Goal: Task Accomplishment & Management: Manage account settings

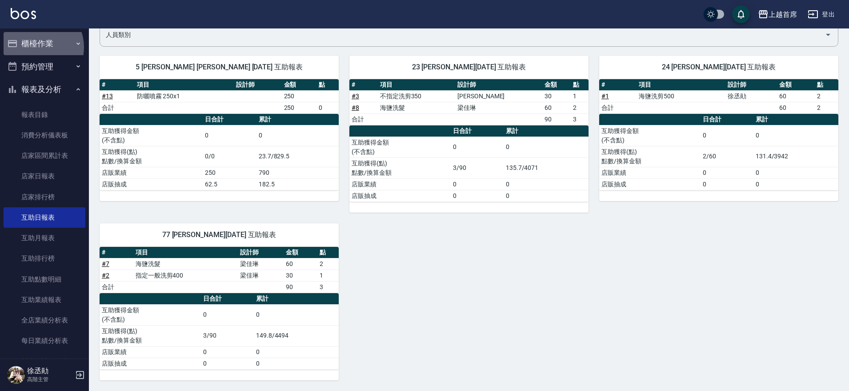
click at [36, 47] on button "櫃檯作業" at bounding box center [45, 43] width 82 height 23
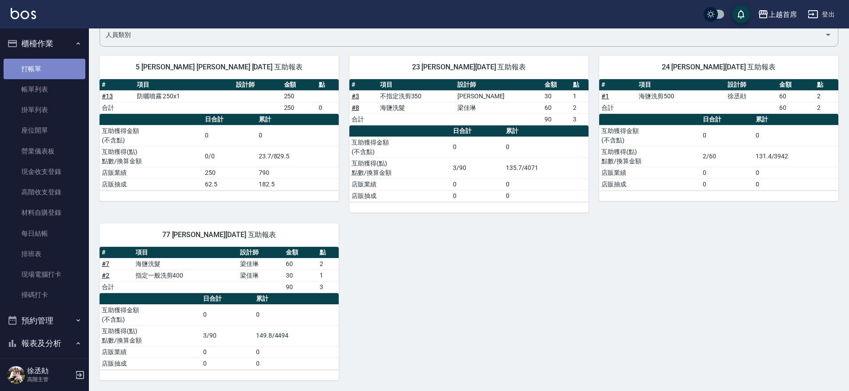
click at [54, 71] on link "打帳單" at bounding box center [45, 69] width 82 height 20
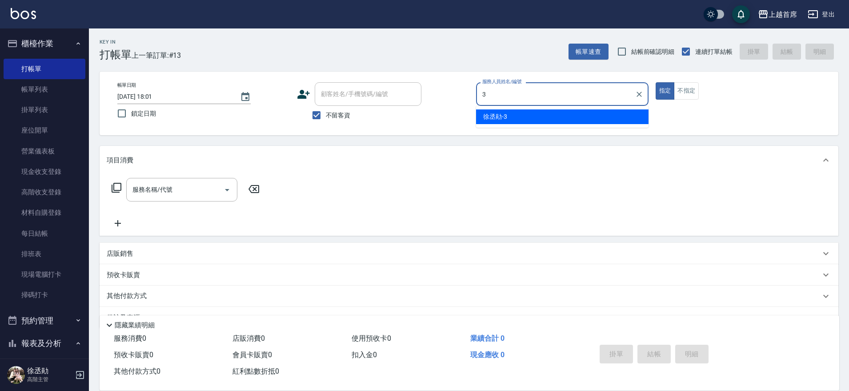
type input "[PERSON_NAME]-3"
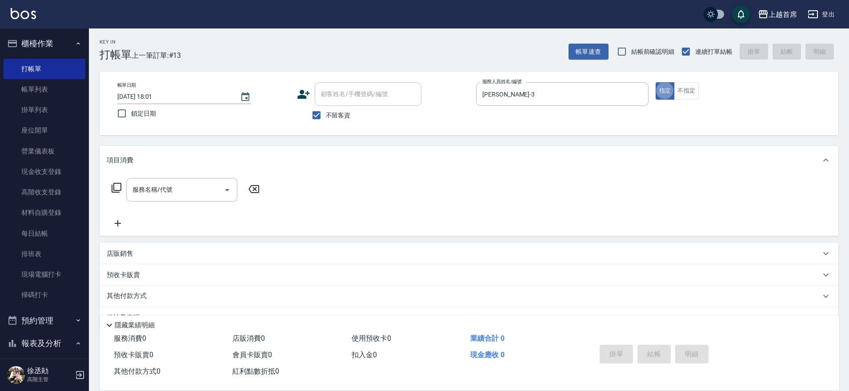
type button "true"
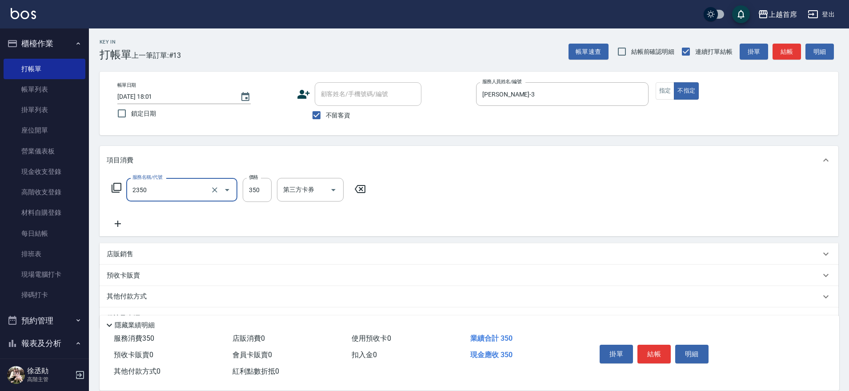
type input "不指定洗剪350(2350)"
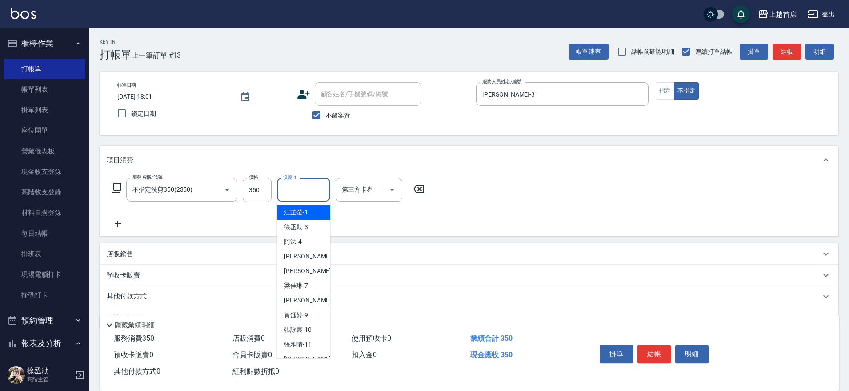
click at [283, 181] on div "洗髮-1 洗髮-1" at bounding box center [303, 190] width 53 height 24
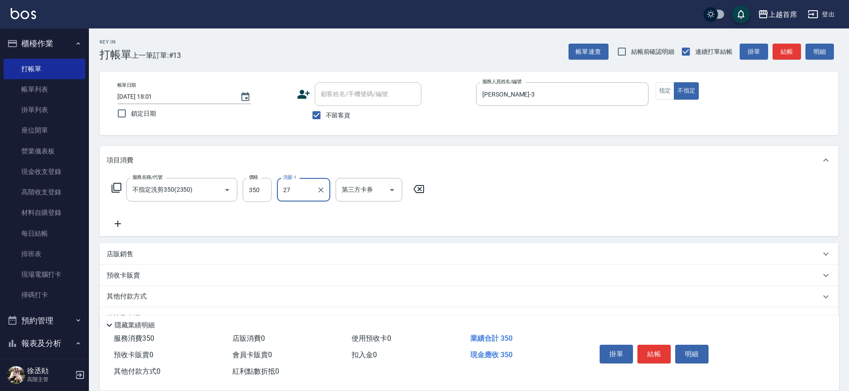
type input "27"
click at [57, 42] on button "櫃檯作業" at bounding box center [45, 43] width 82 height 23
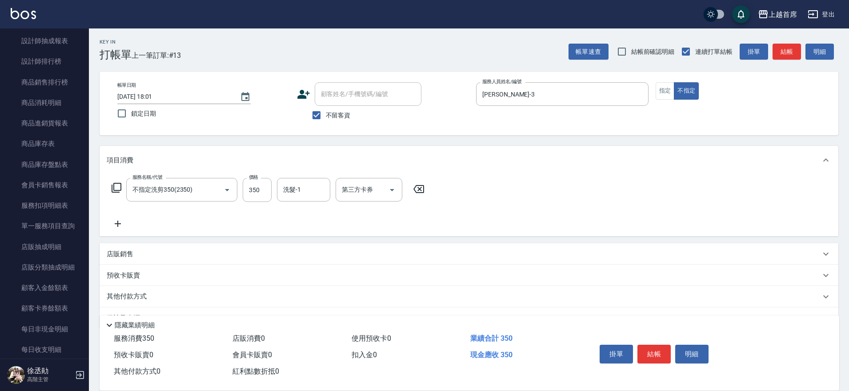
scroll to position [739, 0]
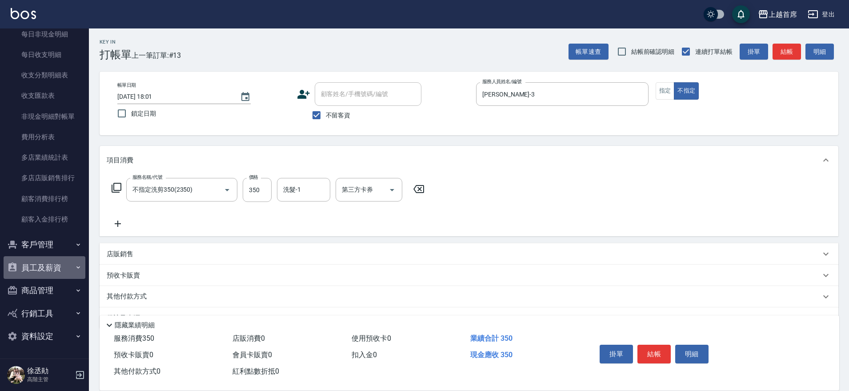
click at [50, 264] on button "員工及薪資" at bounding box center [45, 267] width 82 height 23
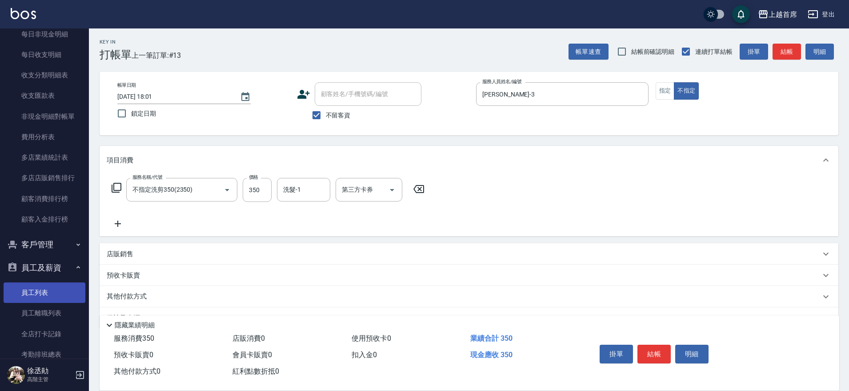
click at [35, 289] on link "員工列表" at bounding box center [45, 292] width 82 height 20
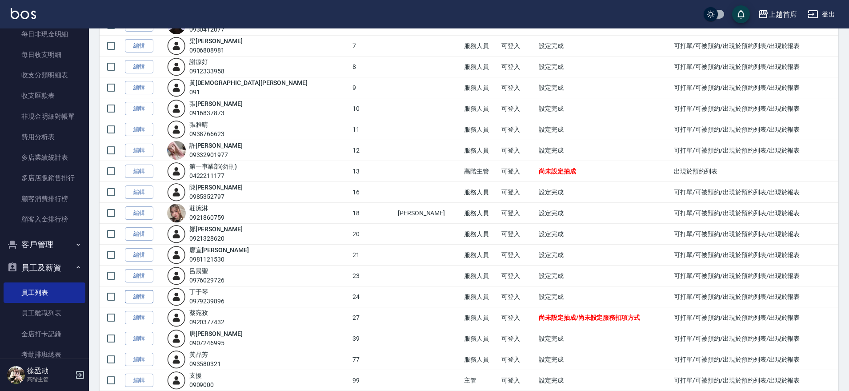
scroll to position [249, 0]
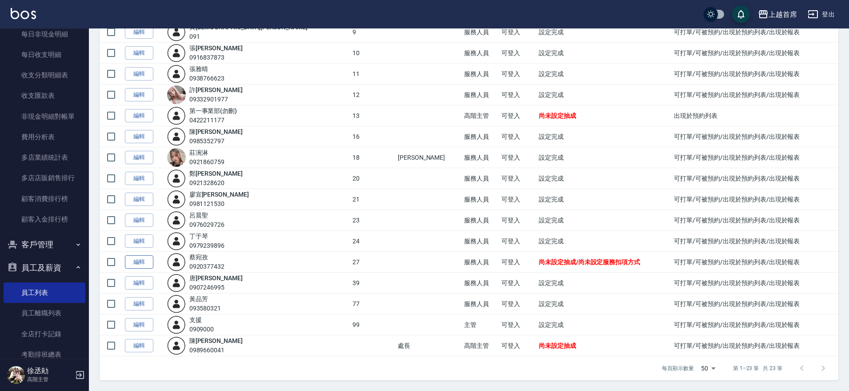
click at [137, 261] on link "編輯" at bounding box center [139, 262] width 28 height 14
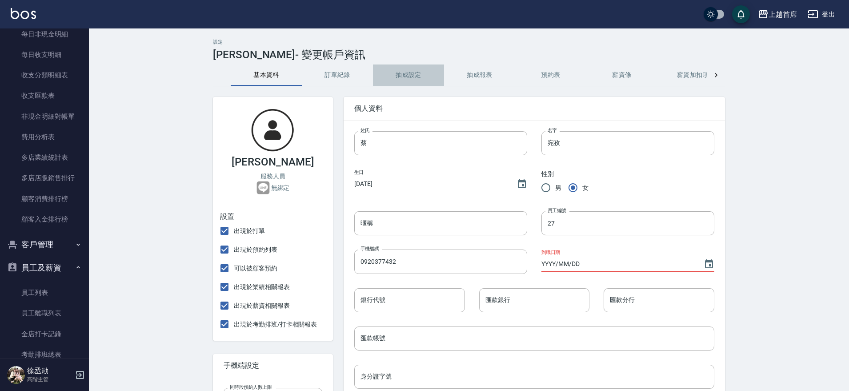
click at [415, 76] on button "抽成設定" at bounding box center [408, 74] width 71 height 21
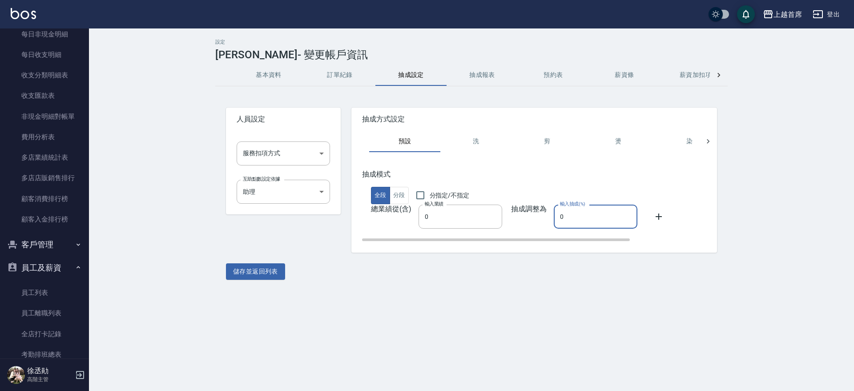
drag, startPoint x: 566, startPoint y: 214, endPoint x: 550, endPoint y: 219, distance: 16.7
click at [550, 219] on div "總業績從(含) 輸入業績 0 輸入業績 抽成調整為 輸入抽成(%) 0 輸入抽成(%)" at bounding box center [583, 217] width 442 height 24
type input "25"
click at [269, 269] on button "儲存並返回列表" at bounding box center [255, 271] width 59 height 16
click at [299, 156] on body "上越首席 登出 櫃檯作業 打帳單 帳單列表 掛單列表 座位開單 營業儀表板 現金收支登錄 高階收支登錄 材料自購登錄 每日結帳 排班表 現場電腦打卡 掃碼打卡…" at bounding box center [427, 195] width 854 height 391
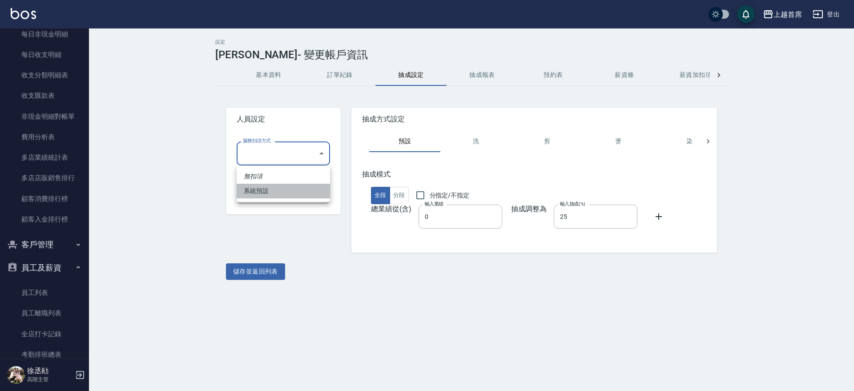
click at [292, 189] on li "系統預設" at bounding box center [283, 191] width 93 height 15
type input "系統預設"
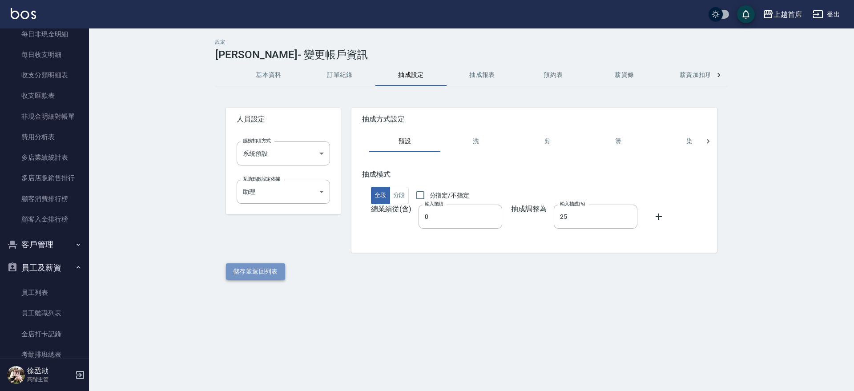
click at [246, 268] on button "儲存並返回列表" at bounding box center [255, 271] width 59 height 16
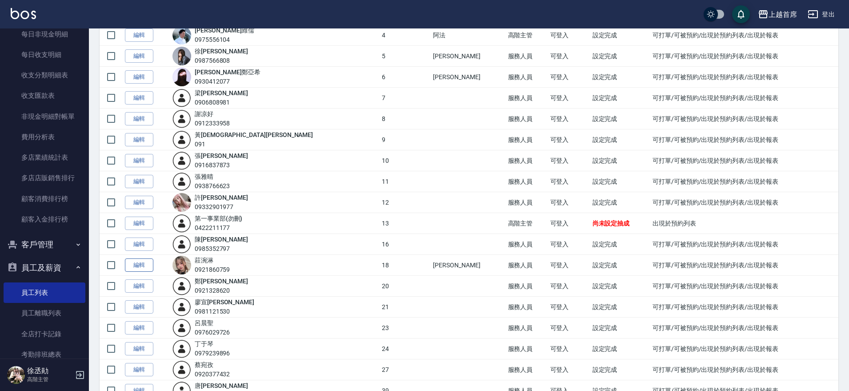
scroll to position [167, 0]
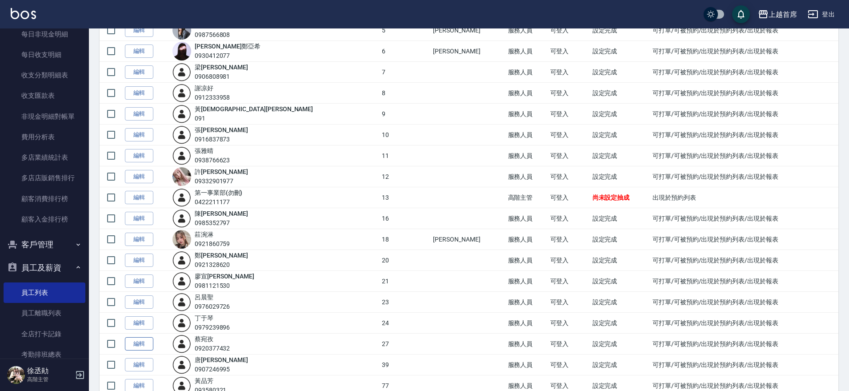
click at [129, 344] on link "編輯" at bounding box center [139, 344] width 28 height 14
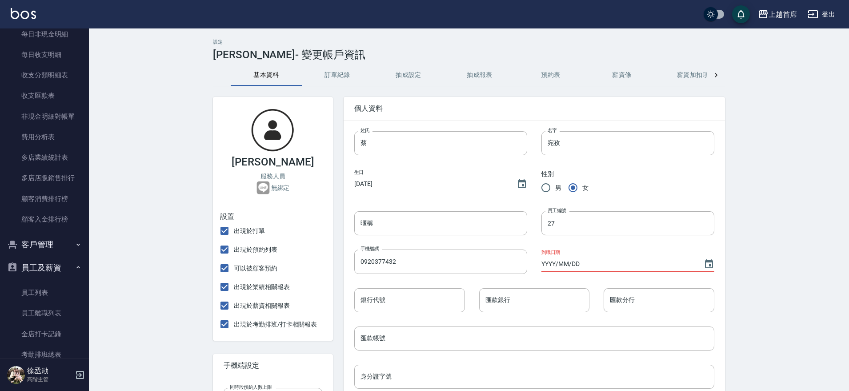
click at [128, 342] on div "設定 [PERSON_NAME] - 變更帳戶資訊 基本資料 訂單紀錄 抽成設定 抽成報表 預約表 薪資條 薪資加扣項 密碼與安全 打卡紀錄 [PERSON_…" at bounding box center [469, 368] width 760 height 680
click at [346, 78] on button "訂單紀錄" at bounding box center [337, 74] width 71 height 21
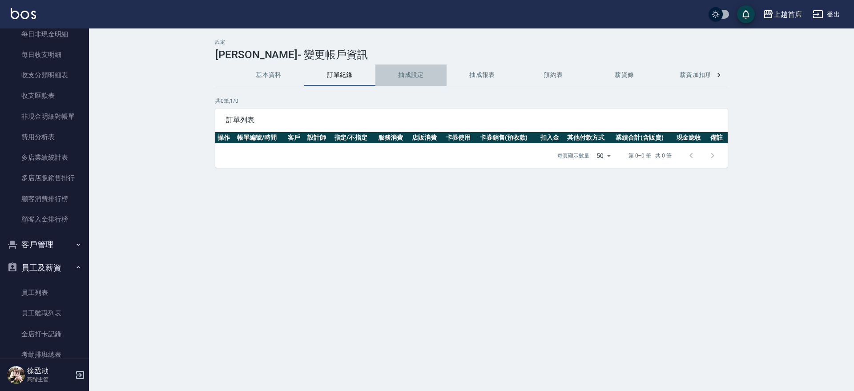
click at [419, 68] on button "抽成設定" at bounding box center [410, 74] width 71 height 21
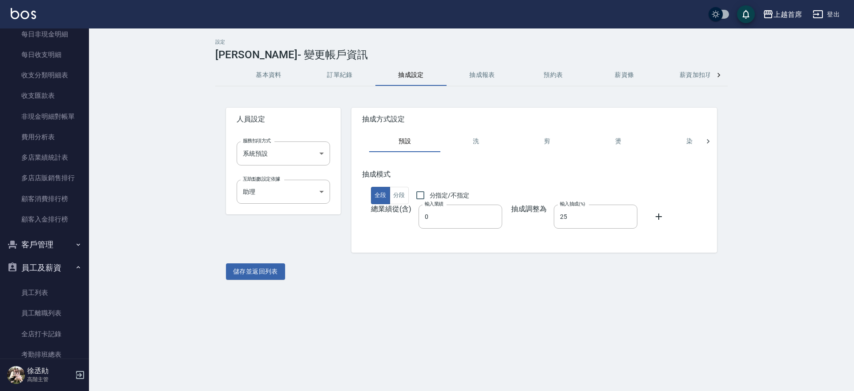
click at [469, 73] on button "抽成報表" at bounding box center [482, 74] width 71 height 21
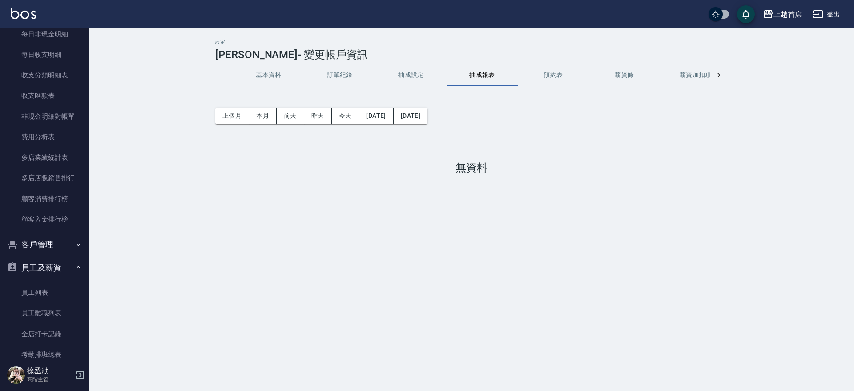
click at [574, 74] on button "預約表" at bounding box center [553, 74] width 71 height 21
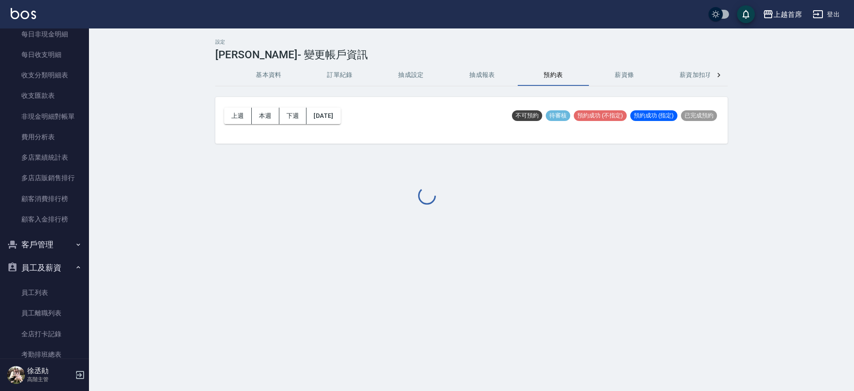
click at [639, 76] on div at bounding box center [427, 195] width 854 height 391
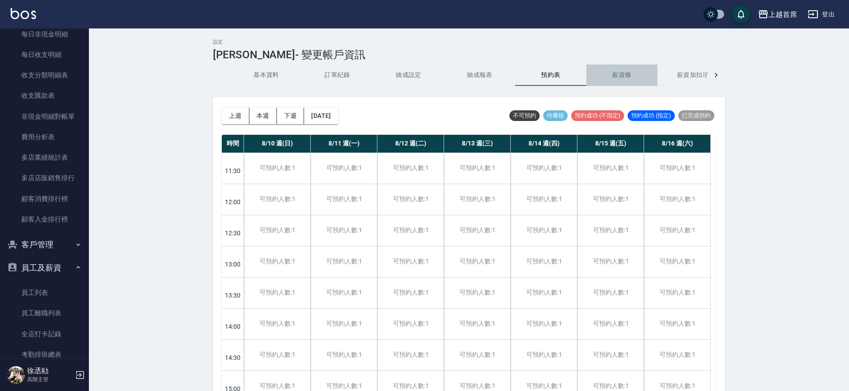
click at [625, 79] on button "薪資條" at bounding box center [622, 74] width 71 height 21
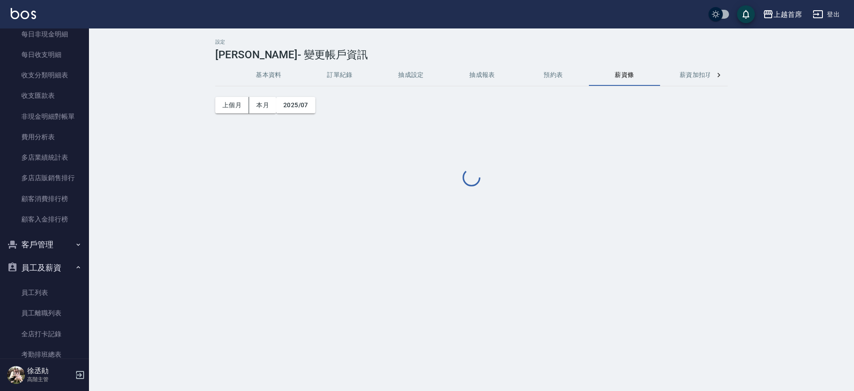
click at [698, 76] on button "薪資加扣項" at bounding box center [695, 74] width 71 height 21
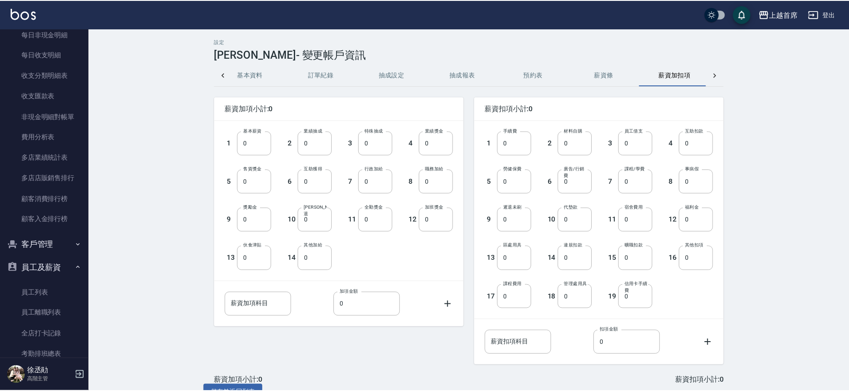
scroll to position [0, 21]
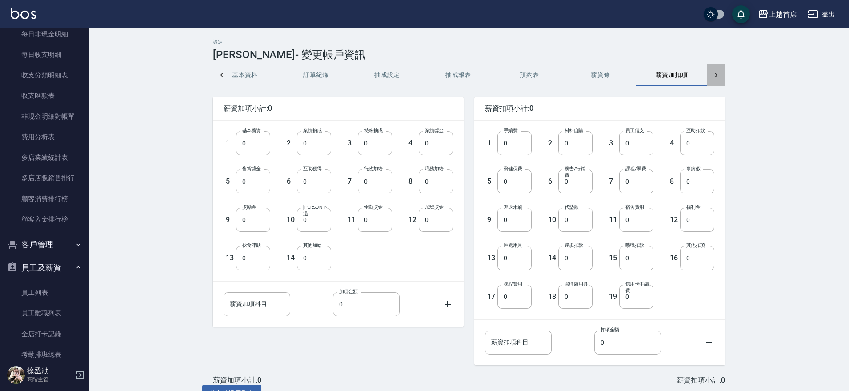
click at [719, 77] on icon at bounding box center [716, 75] width 9 height 9
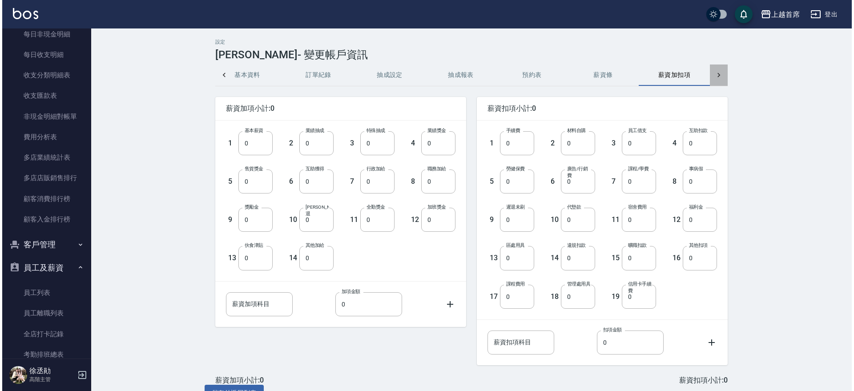
scroll to position [0, 164]
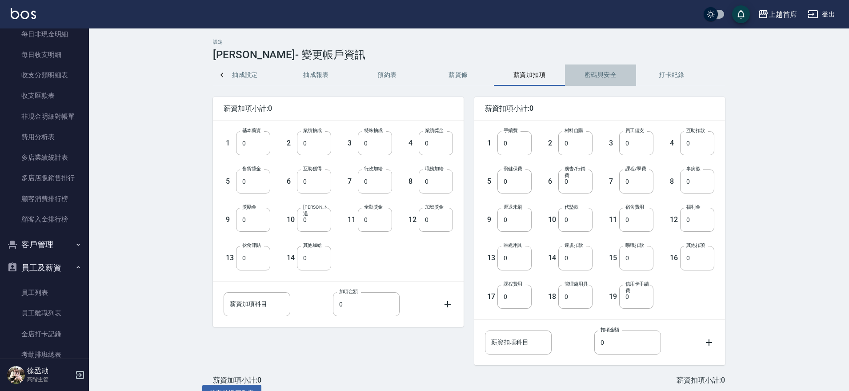
click at [586, 78] on button "密碼與安全" at bounding box center [600, 74] width 71 height 21
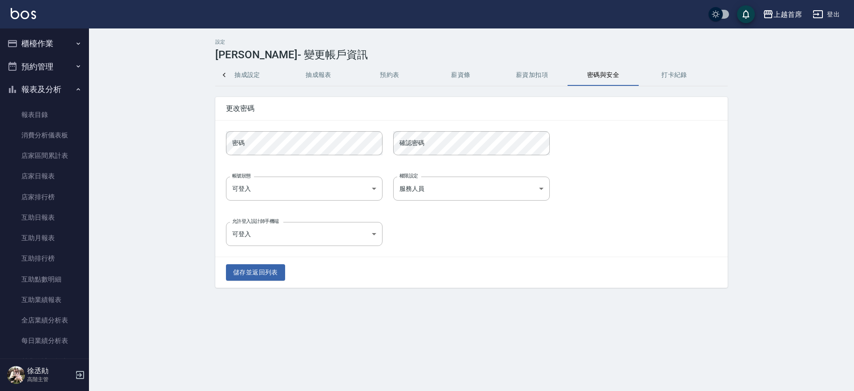
click at [48, 42] on button "櫃檯作業" at bounding box center [45, 43] width 82 height 23
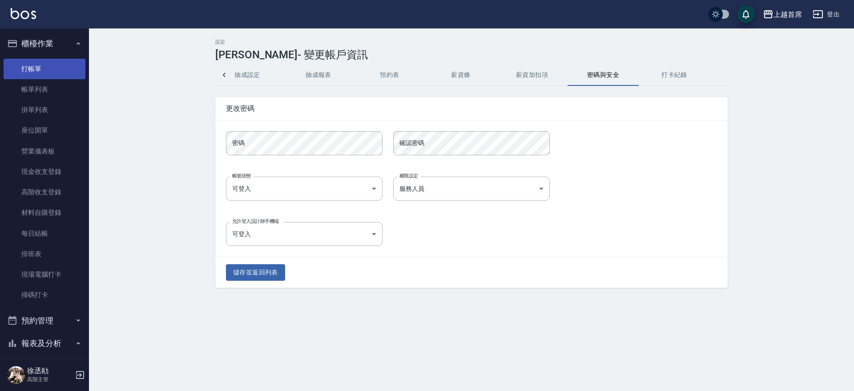
click at [51, 60] on link "打帳單" at bounding box center [45, 69] width 82 height 20
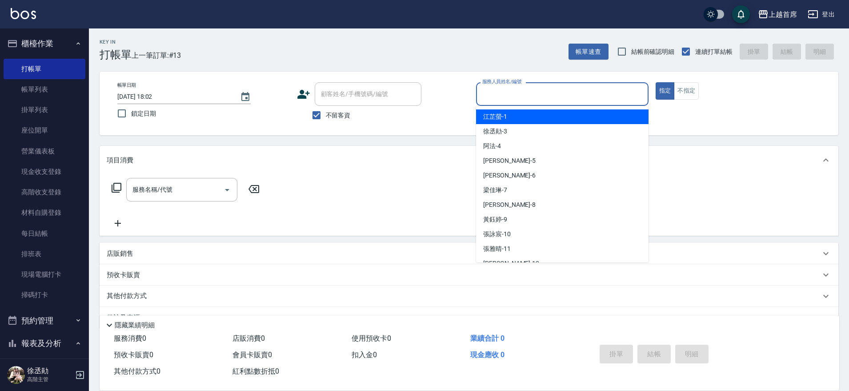
click at [557, 86] on input "服務人員姓名/編號" at bounding box center [562, 94] width 165 height 16
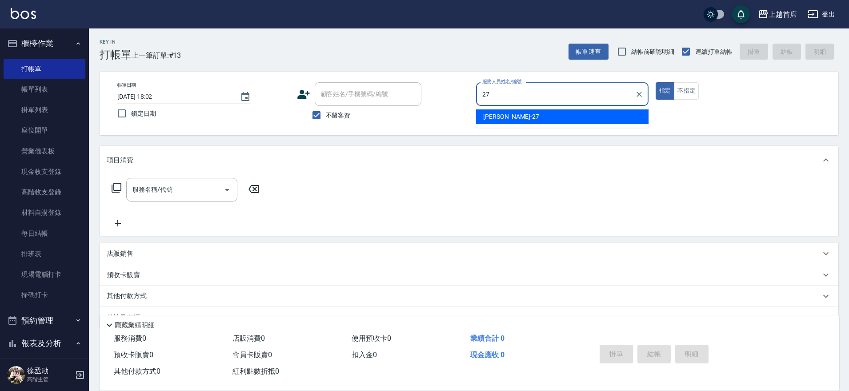
type input "2"
type input "[PERSON_NAME]-3"
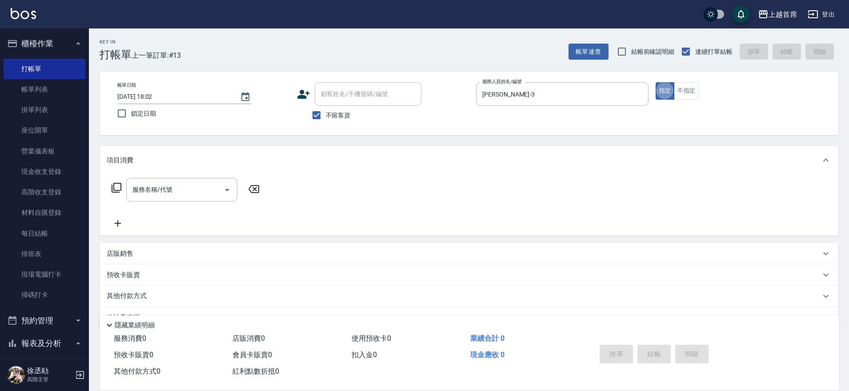
type button "true"
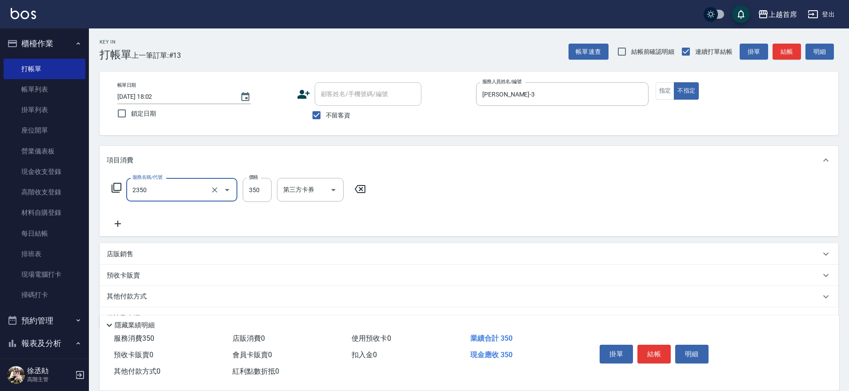
type input "不指定洗剪350(2350)"
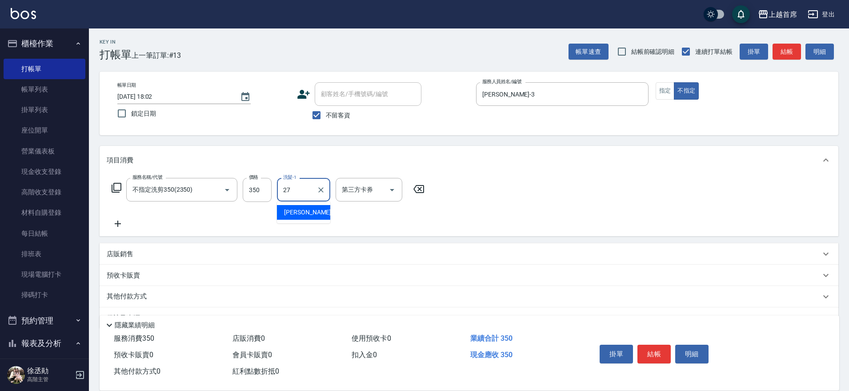
type input "[PERSON_NAME]-27"
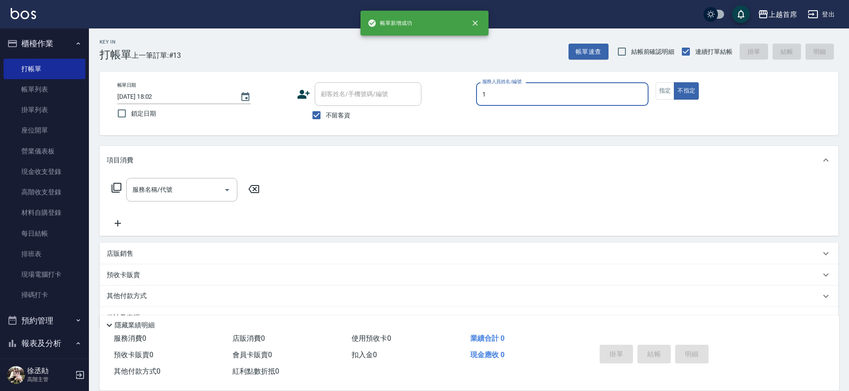
type input "[PERSON_NAME]-1"
type button "false"
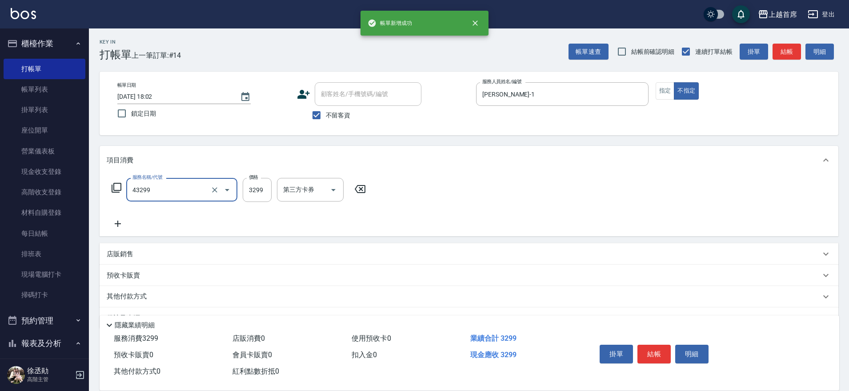
type input "染髮A餐(43299)"
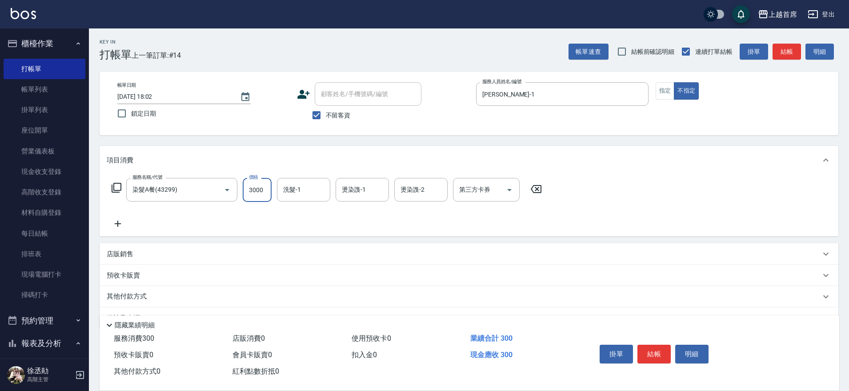
type input "3000"
type input "[PERSON_NAME]-16"
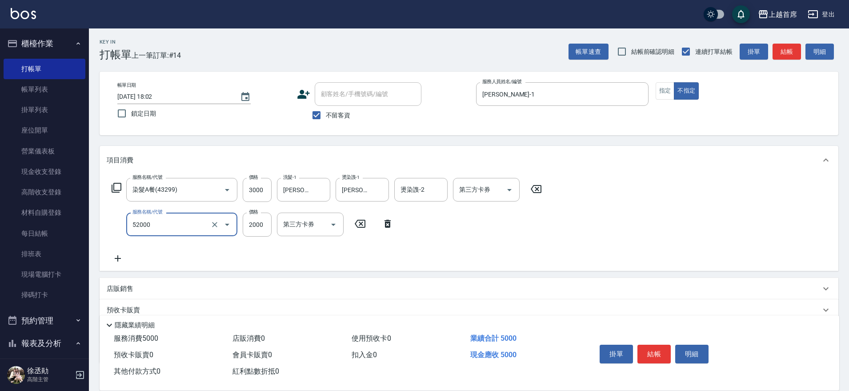
type input "黑耀光護髮(52000)"
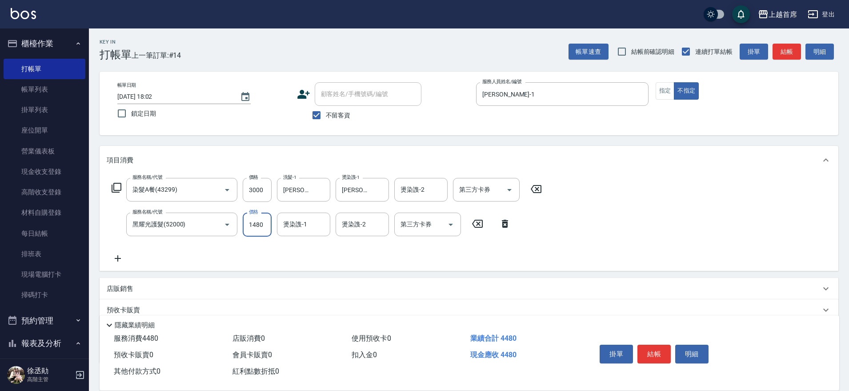
type input "1480"
type input "[PERSON_NAME]-16"
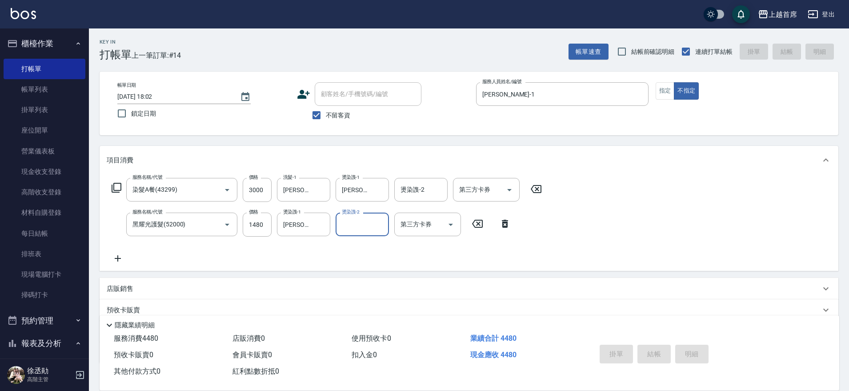
type input "[DATE] 18:03"
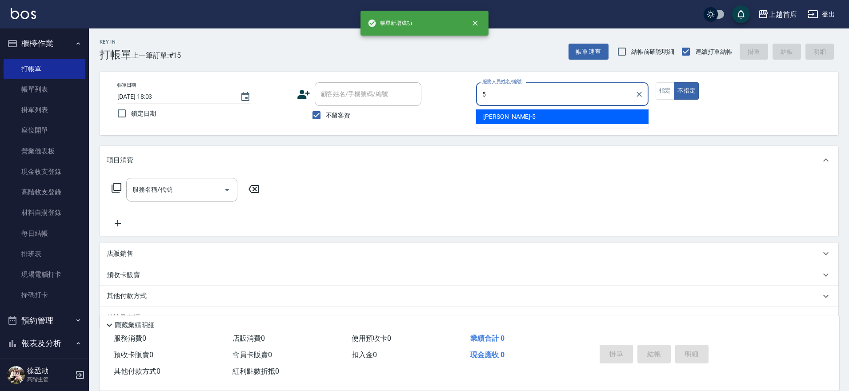
type input "[PERSON_NAME]-5"
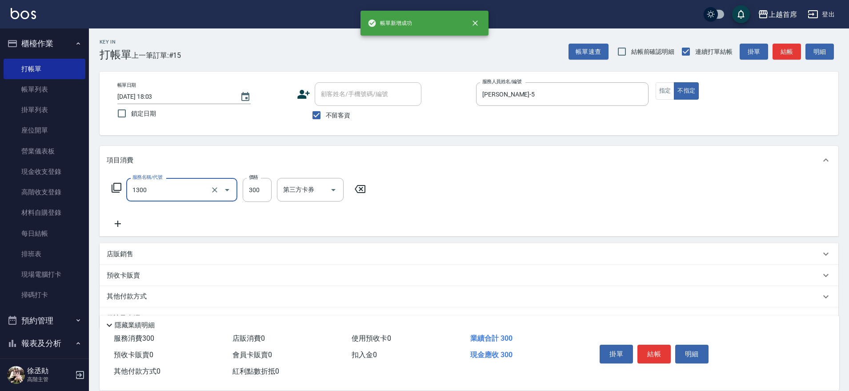
type input "洗髮(1300)"
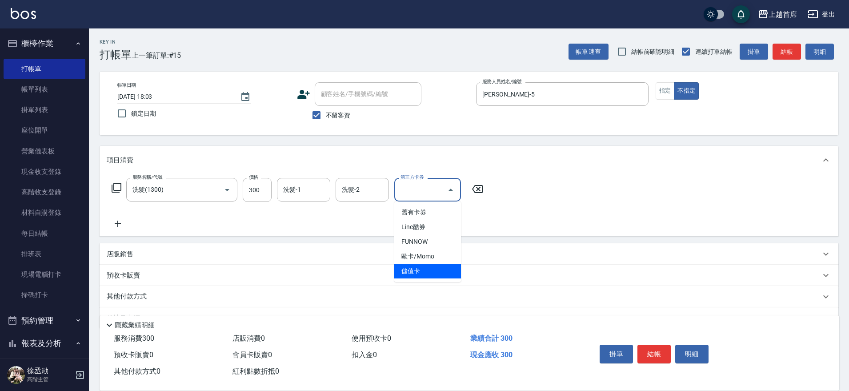
type input "儲值卡"
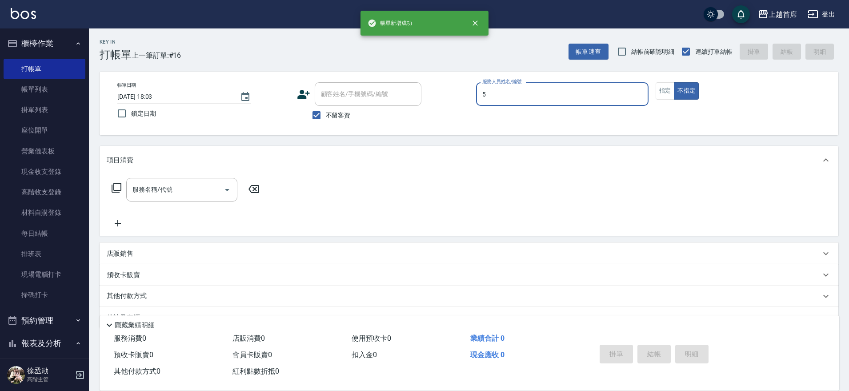
type input "[PERSON_NAME]-5"
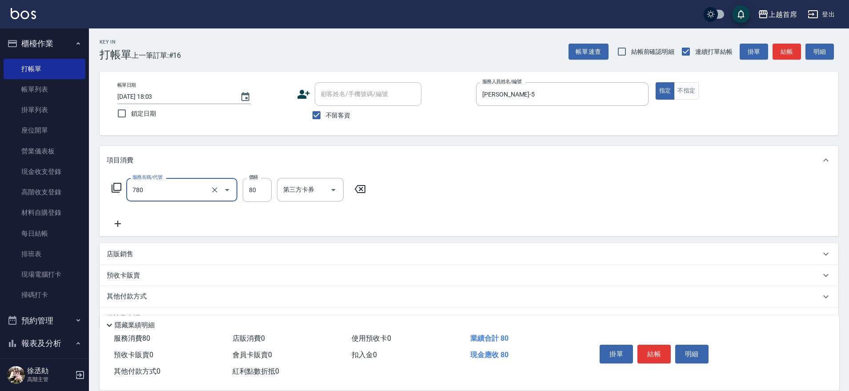
type input "金蔥接髮(780)"
type input "240"
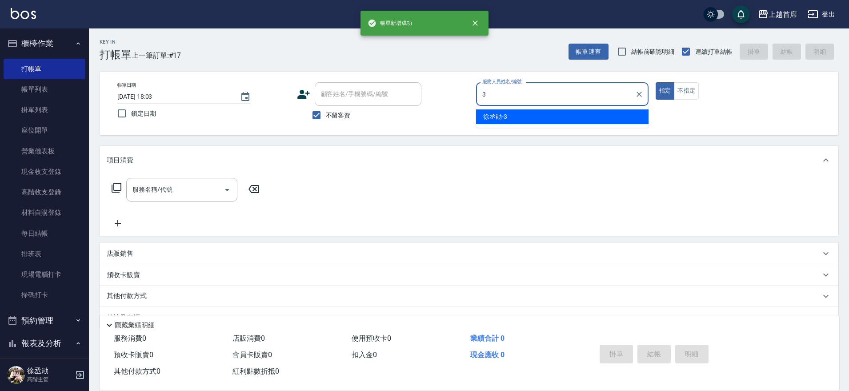
type input "[PERSON_NAME]-3"
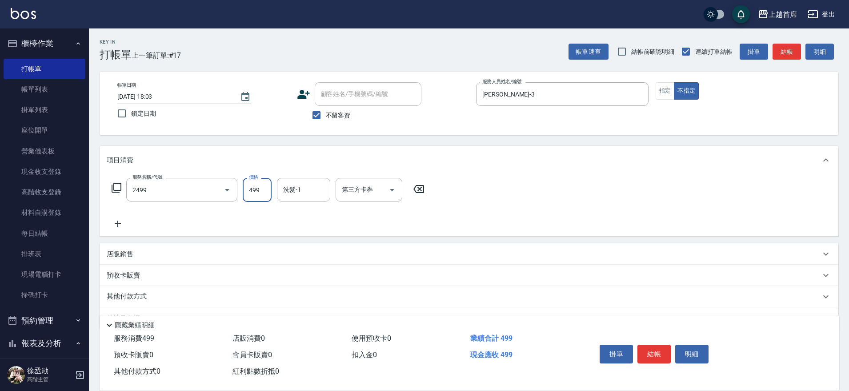
type input "499海鹽洗剪套餐(2499)"
type input "[PERSON_NAME]-23"
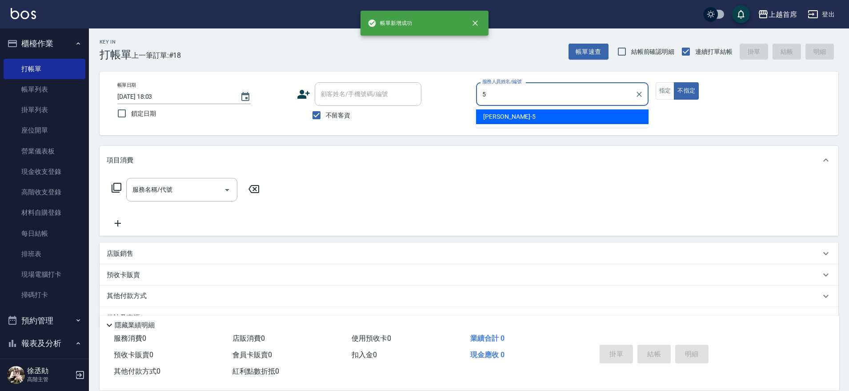
type input "[PERSON_NAME]-5"
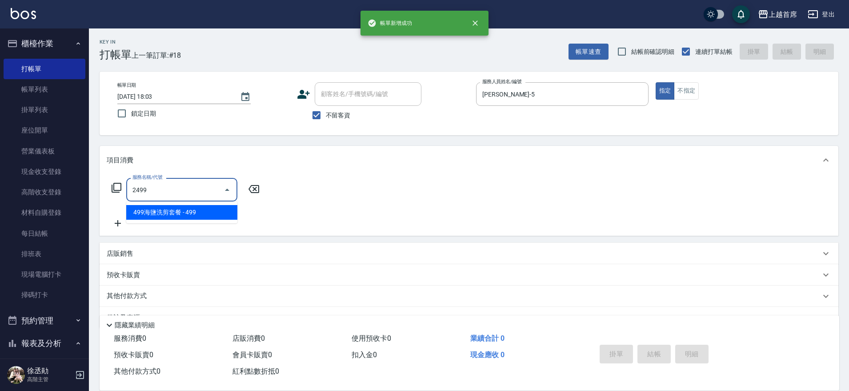
type input "499海鹽洗剪套餐(2499)"
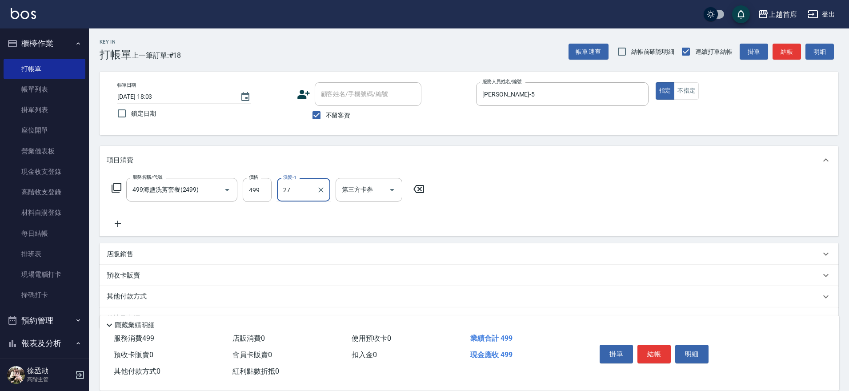
type input "[PERSON_NAME]-27"
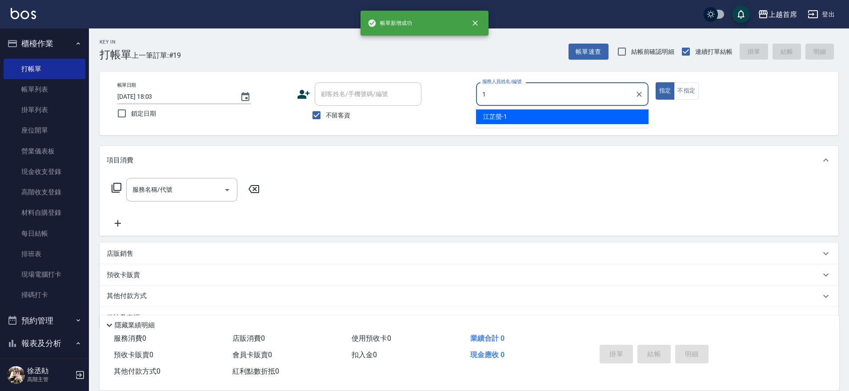
type input "[PERSON_NAME]-1"
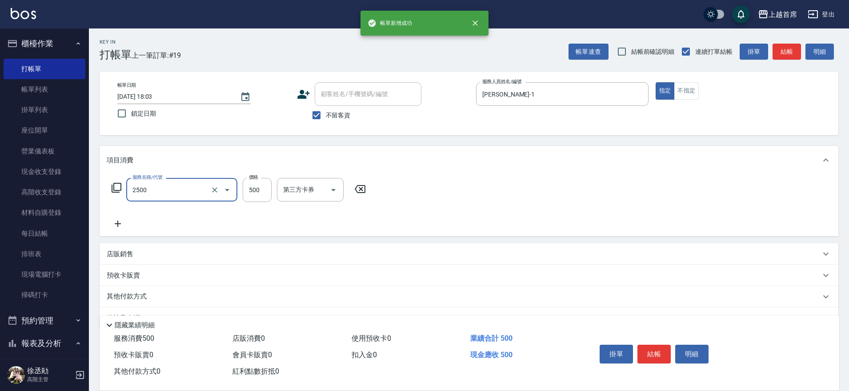
type input "海鹽洗剪500(2500)"
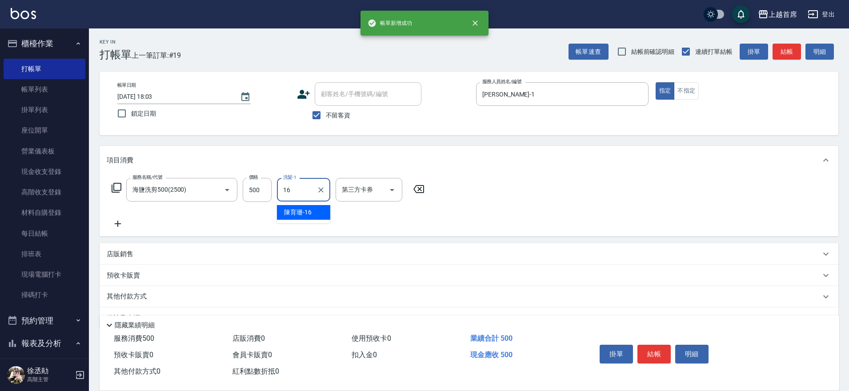
type input "[PERSON_NAME]-16"
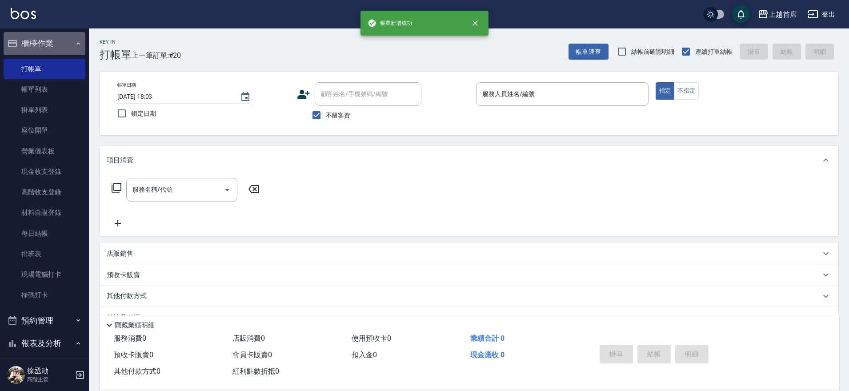
click at [49, 43] on button "櫃檯作業" at bounding box center [45, 43] width 82 height 23
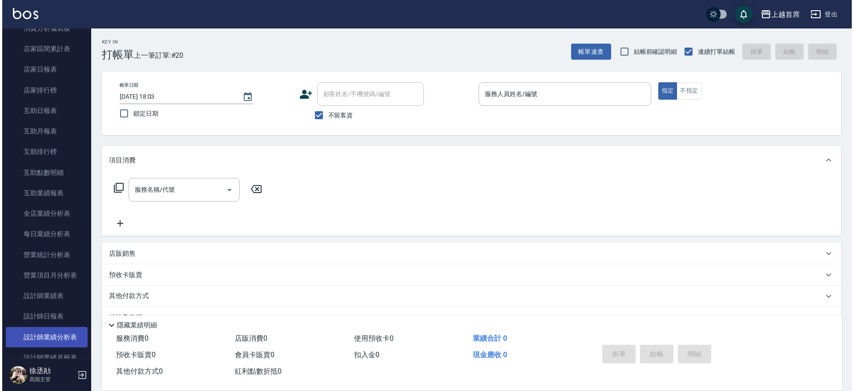
scroll to position [278, 0]
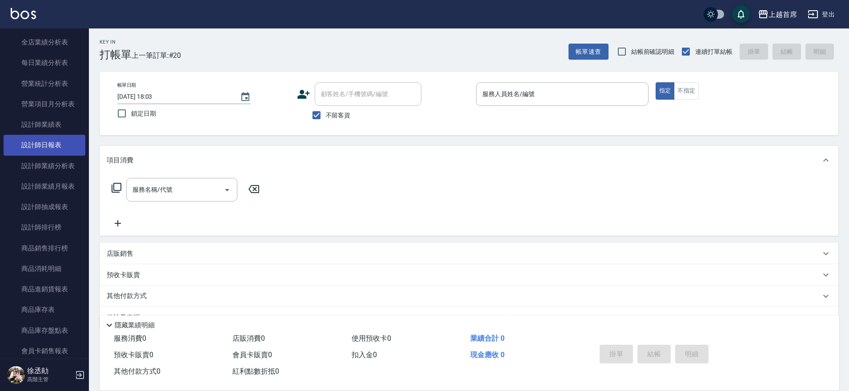
click at [61, 153] on link "設計師日報表" at bounding box center [45, 145] width 82 height 20
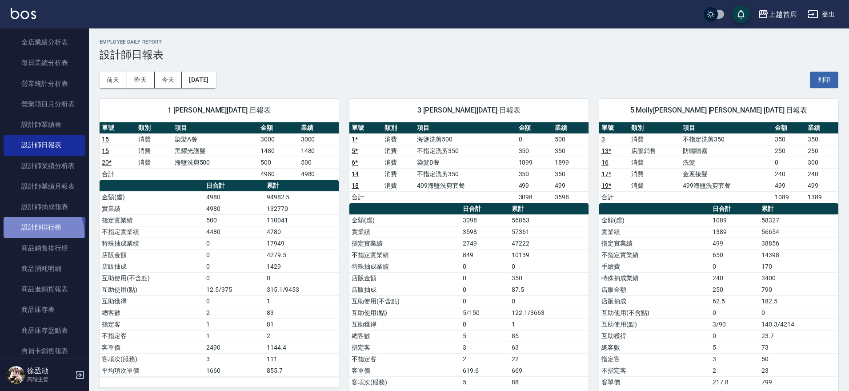
click at [31, 235] on link "設計師排行榜" at bounding box center [45, 227] width 82 height 20
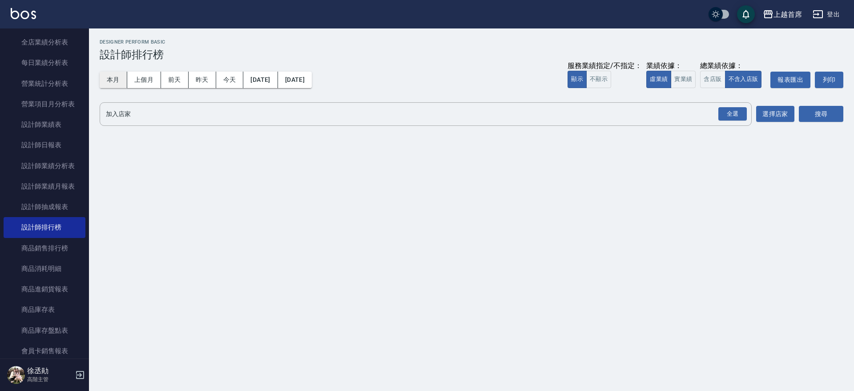
click at [109, 76] on button "本月" at bounding box center [114, 80] width 28 height 16
click at [684, 77] on button "實業績" at bounding box center [683, 79] width 25 height 17
click at [712, 79] on button "含店販" at bounding box center [712, 79] width 25 height 17
click at [734, 112] on div "全選" at bounding box center [732, 114] width 28 height 14
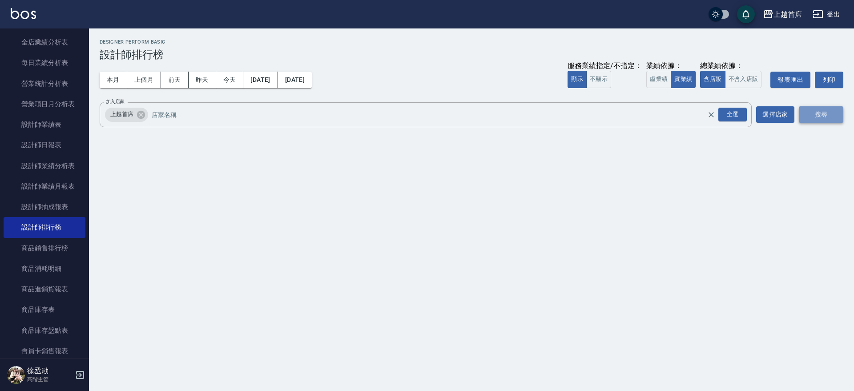
click at [805, 117] on button "搜尋" at bounding box center [821, 114] width 44 height 16
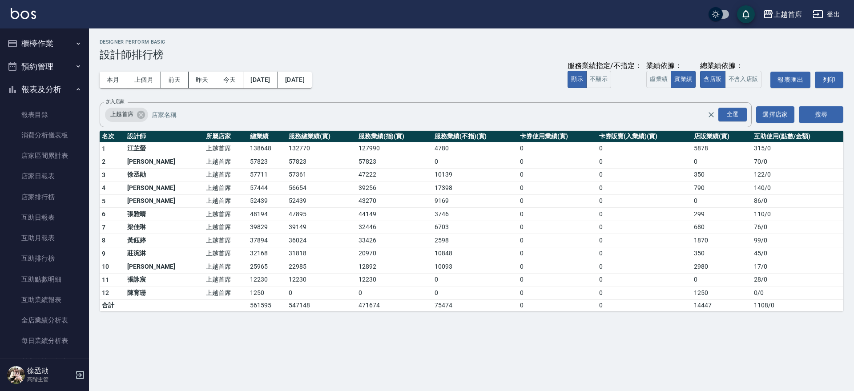
click at [72, 76] on button "預約管理" at bounding box center [45, 66] width 82 height 23
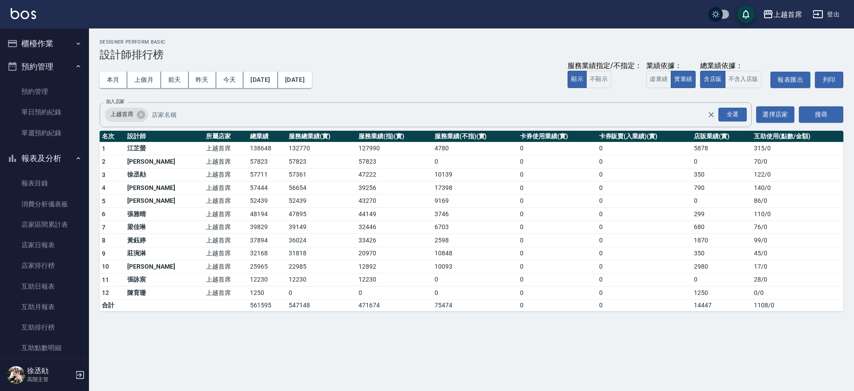
click at [63, 74] on button "預約管理" at bounding box center [45, 66] width 82 height 23
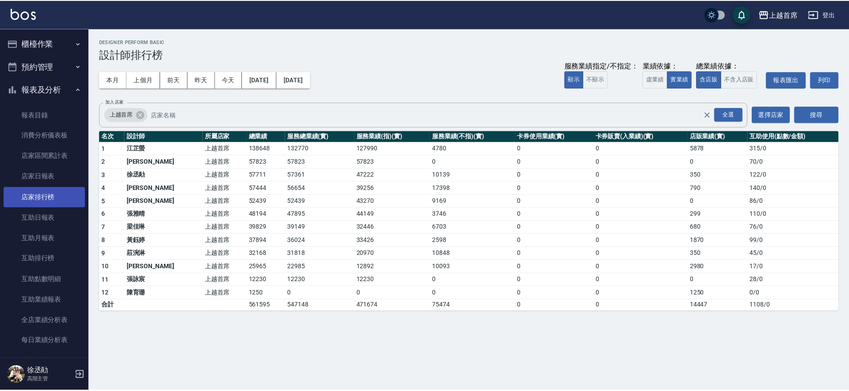
scroll to position [278, 0]
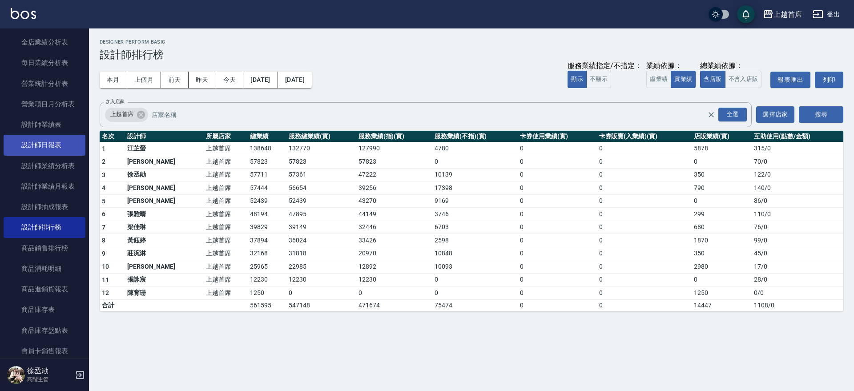
click at [39, 142] on link "設計師日報表" at bounding box center [45, 145] width 82 height 20
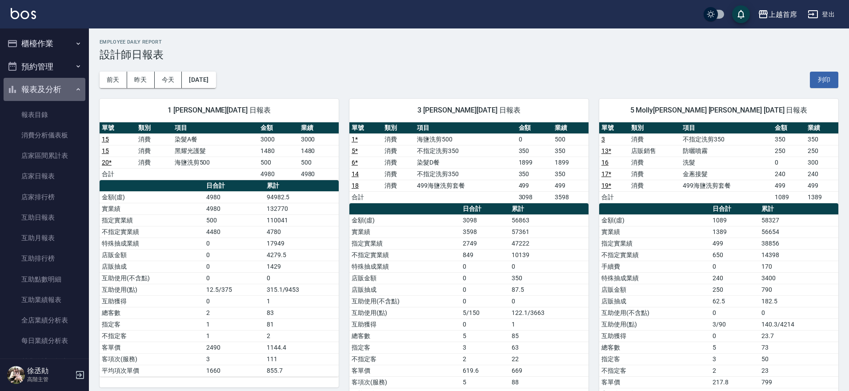
click at [48, 83] on button "報表及分析" at bounding box center [45, 89] width 82 height 23
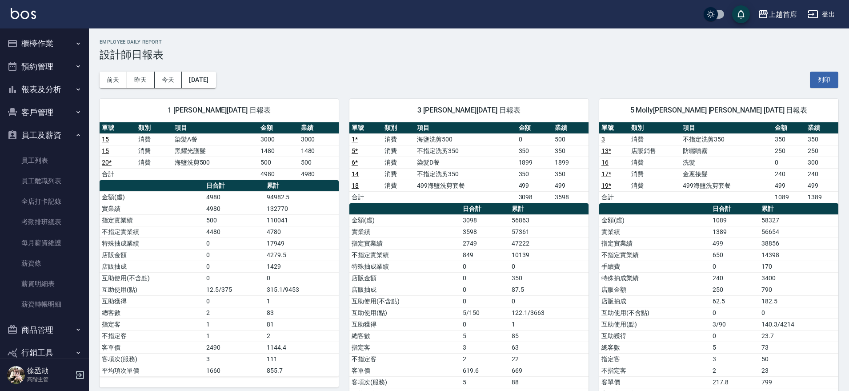
click at [46, 137] on button "員工及薪資" at bounding box center [45, 135] width 82 height 23
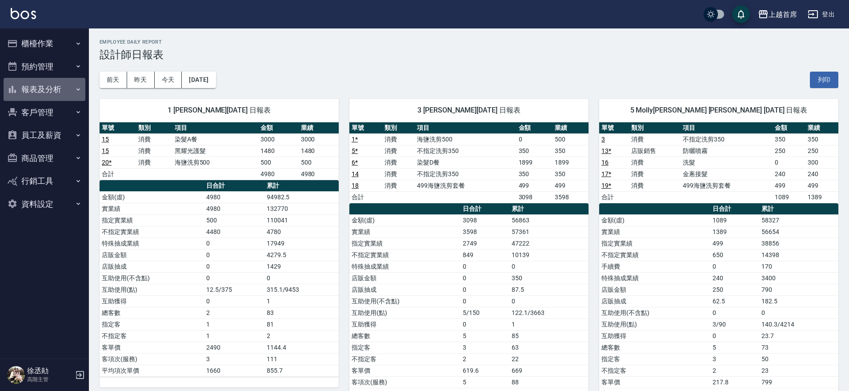
click at [43, 84] on button "報表及分析" at bounding box center [45, 89] width 82 height 23
